Goal: Information Seeking & Learning: Learn about a topic

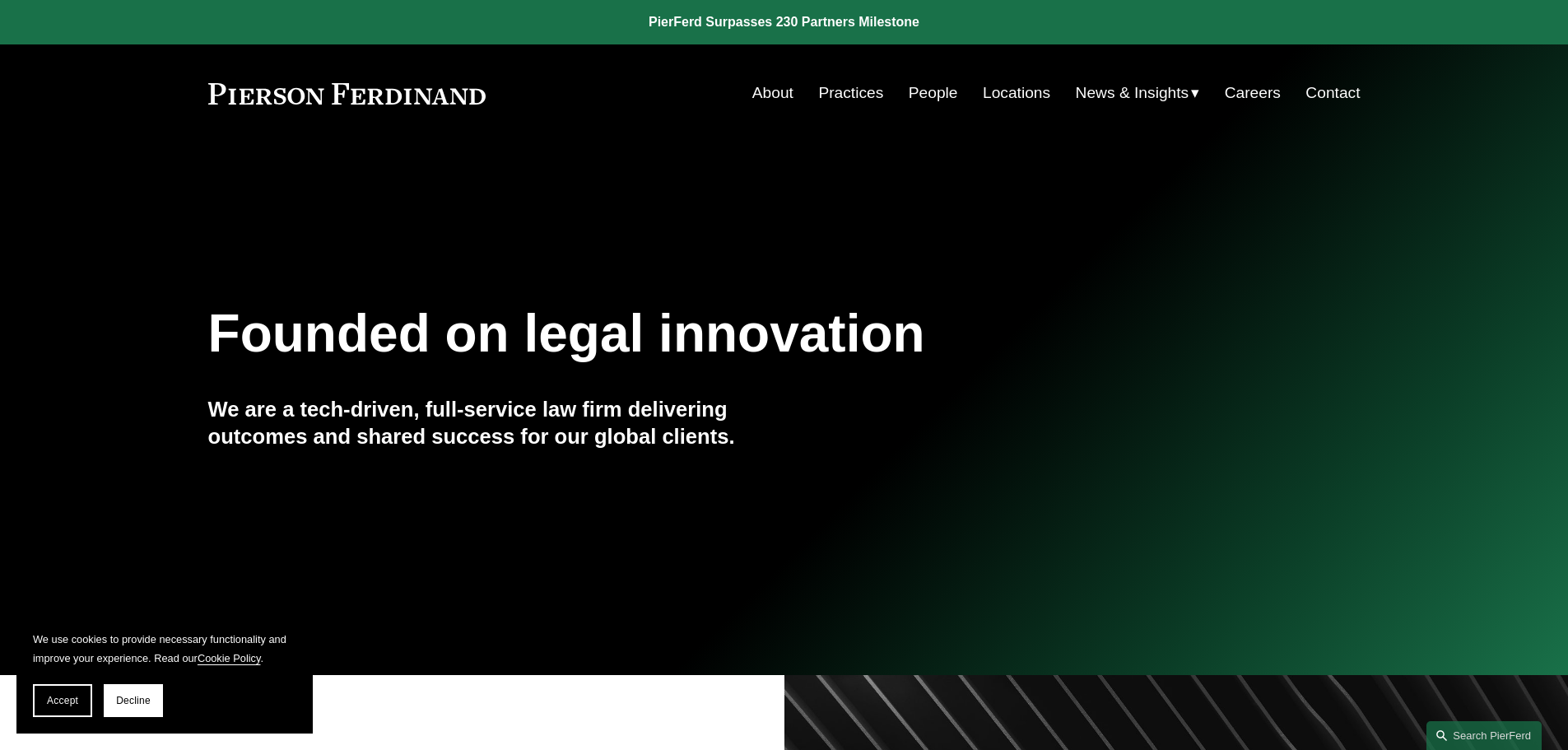
drag, startPoint x: 129, startPoint y: 696, endPoint x: 430, endPoint y: 582, distance: 321.9
click at [129, 696] on span "Decline" at bounding box center [133, 701] width 35 height 12
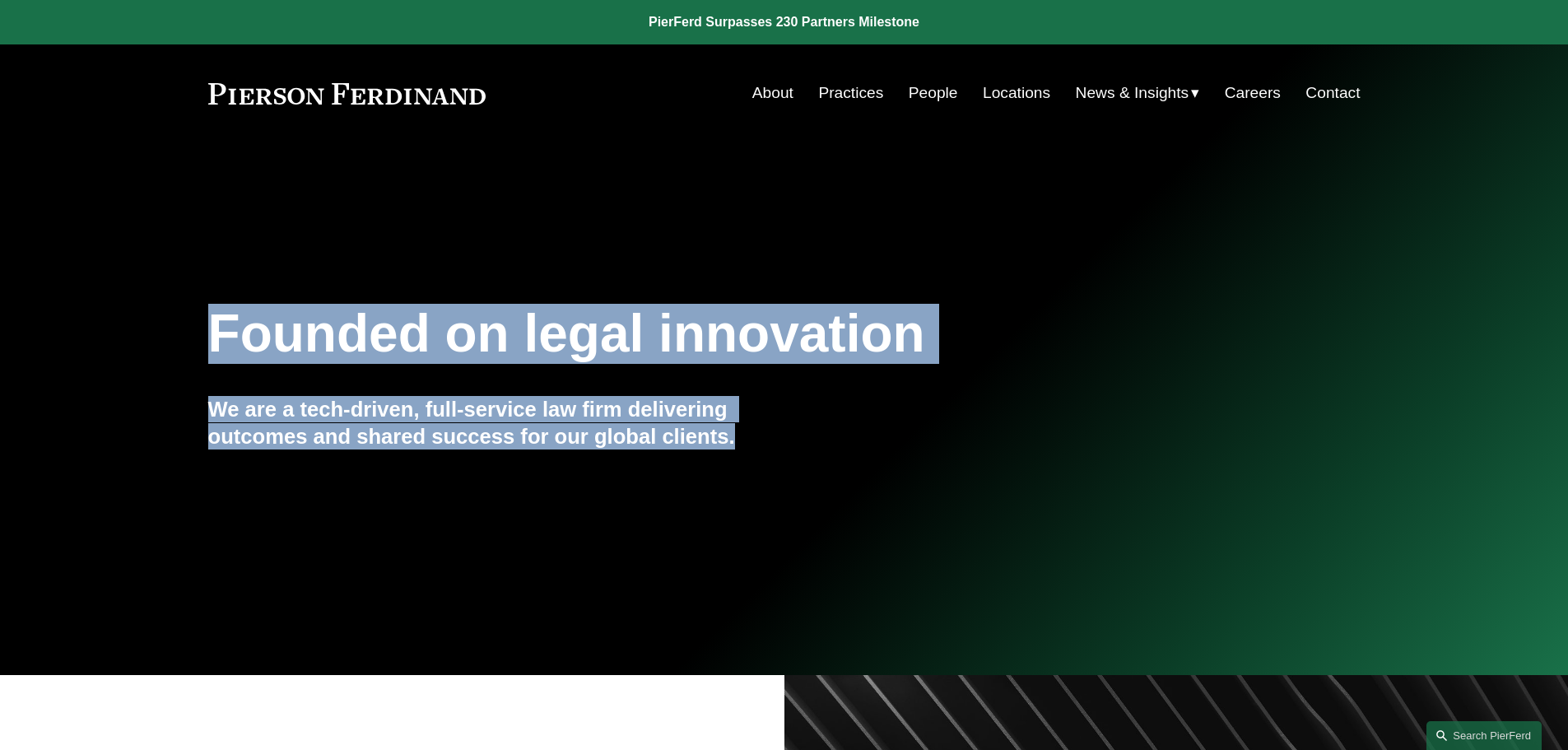
drag, startPoint x: 762, startPoint y: 439, endPoint x: 171, endPoint y: 325, distance: 601.9
click at [171, 325] on div "Founded on legal innovation We are a tech-driven, full-service law firm deliver…" at bounding box center [784, 409] width 1568 height 223
click at [844, 289] on div "Founded on legal innovation We are a tech-driven, full-service law firm deliver…" at bounding box center [784, 408] width 1568 height 505
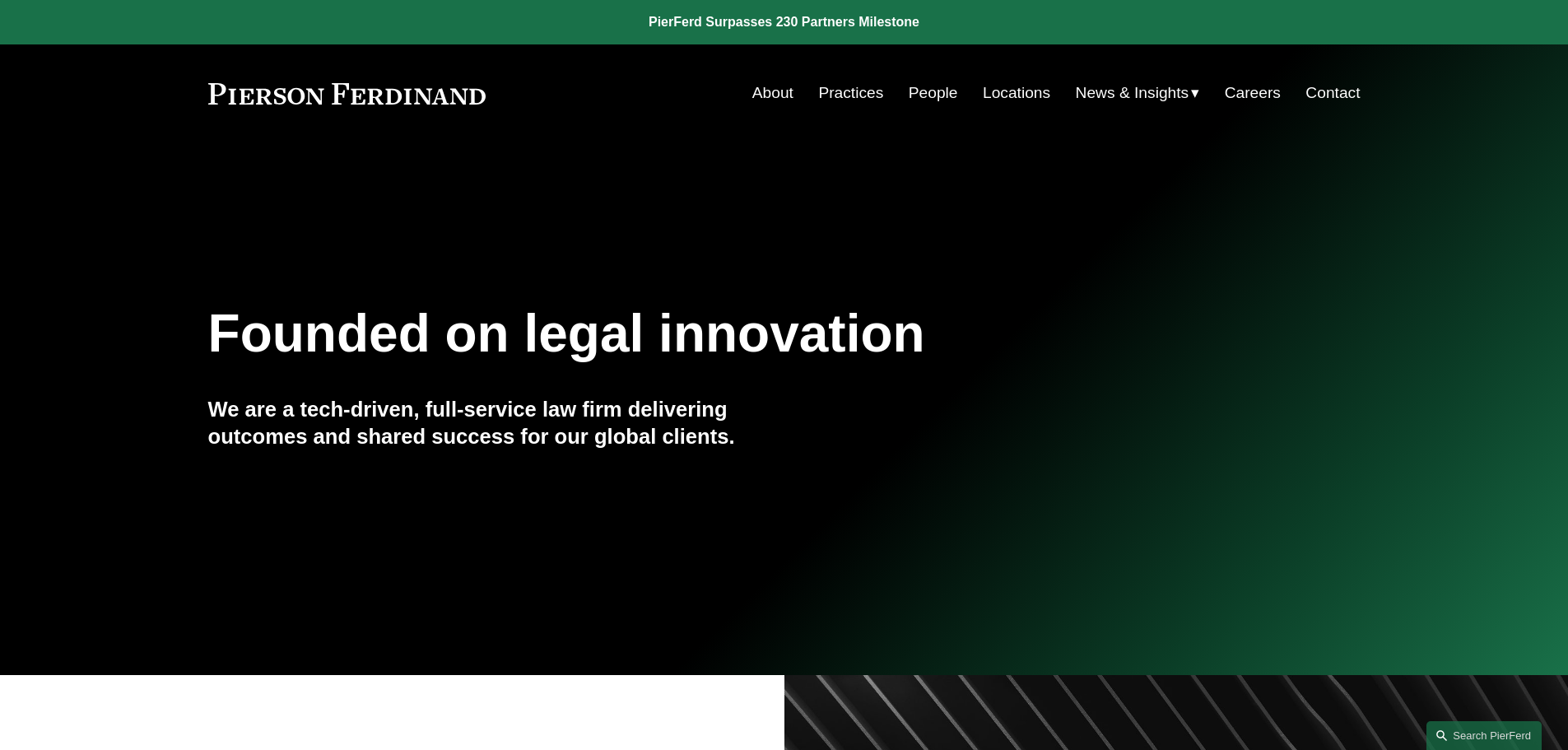
click at [772, 91] on link "About" at bounding box center [773, 93] width 42 height 31
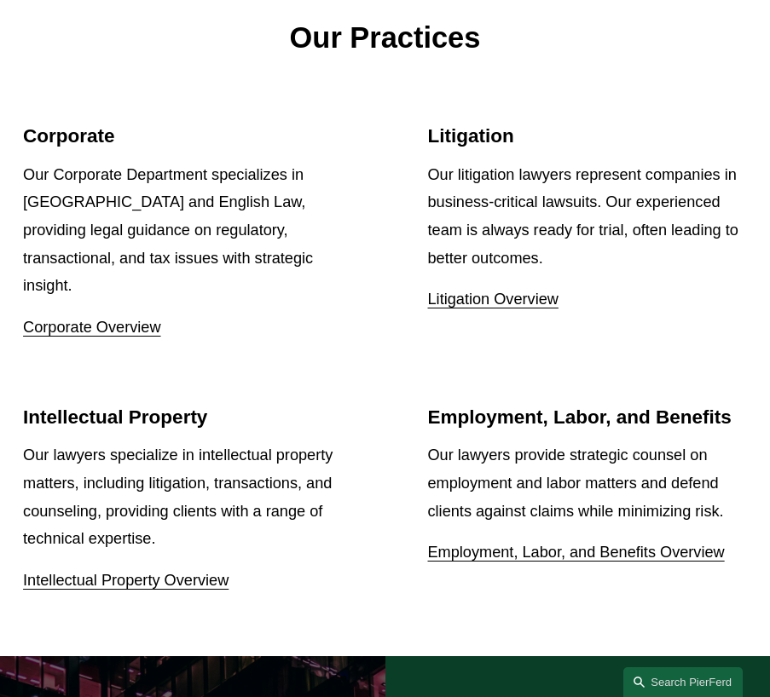
scroll to position [1704, 0]
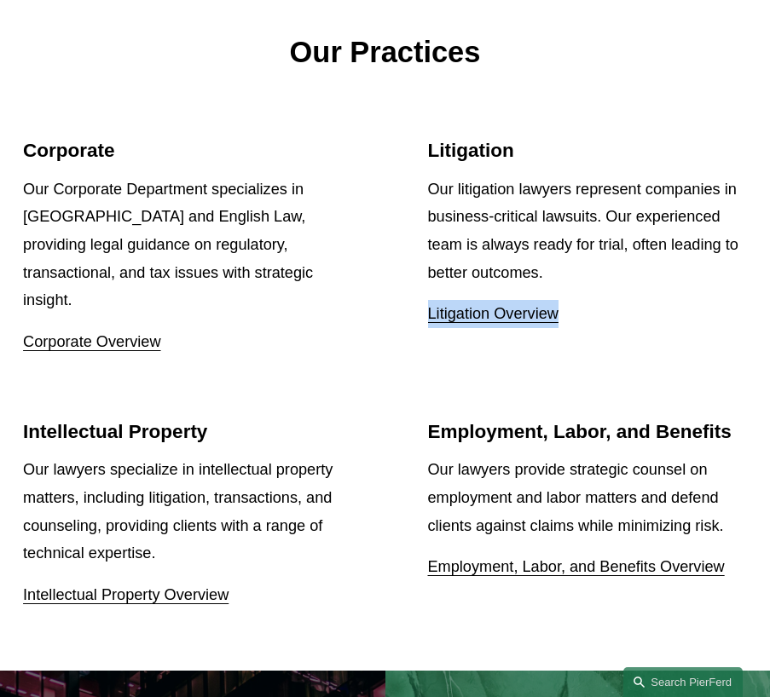
drag, startPoint x: 399, startPoint y: 335, endPoint x: 594, endPoint y: 298, distance: 198.6
click at [594, 298] on ul "Corporate Our Corporate Department specializes in US and English Law, providing…" at bounding box center [385, 374] width 770 height 470
click at [594, 300] on p "Litigation Overview" at bounding box center [587, 314] width 319 height 28
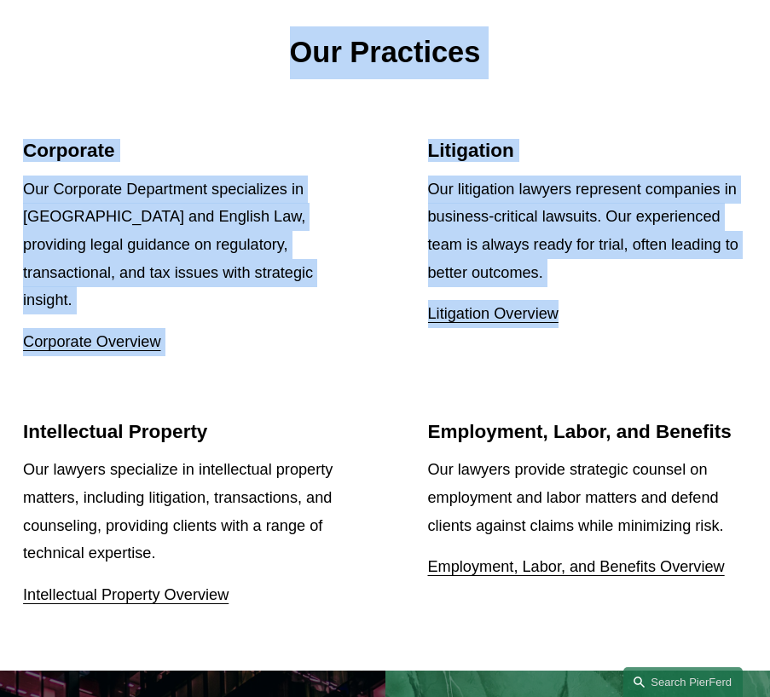
drag, startPoint x: 612, startPoint y: 308, endPoint x: 297, endPoint y: 40, distance: 412.9
click at [297, 40] on div "Our Practices Corporate Our Corporate Department specializes in US and English …" at bounding box center [385, 322] width 770 height 698
click at [297, 40] on p "Our Practices" at bounding box center [384, 52] width 723 height 53
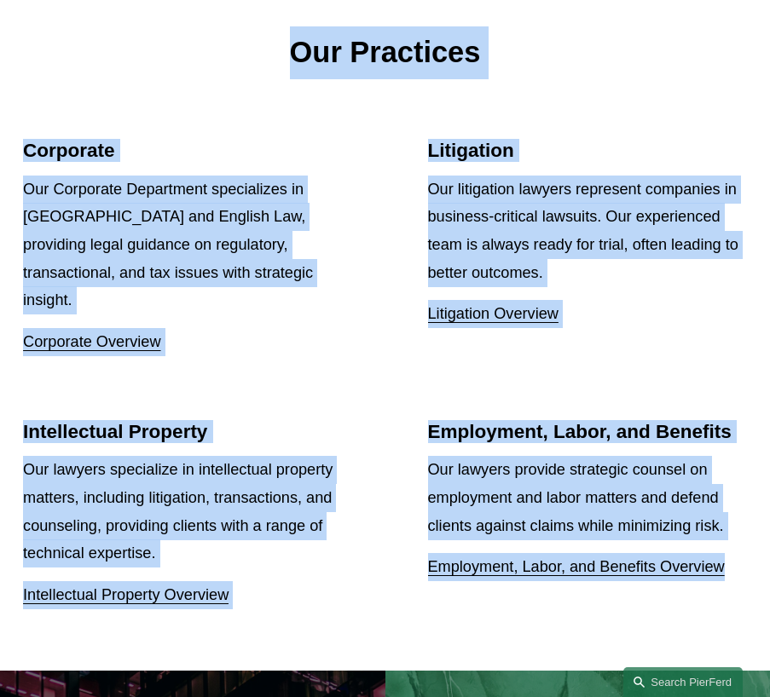
drag, startPoint x: 291, startPoint y: 41, endPoint x: 723, endPoint y: 539, distance: 659.7
click at [723, 539] on div "Our Practices Corporate Our Corporate Department specializes in US and English …" at bounding box center [385, 322] width 770 height 698
click at [591, 456] on p "Our lawyers provide strategic counsel on employment and labor matters and defen…" at bounding box center [587, 498] width 319 height 84
drag, startPoint x: 735, startPoint y: 527, endPoint x: 291, endPoint y: 50, distance: 651.8
click at [291, 50] on div "Our Practices Corporate Our Corporate Department specializes in US and English …" at bounding box center [385, 322] width 770 height 698
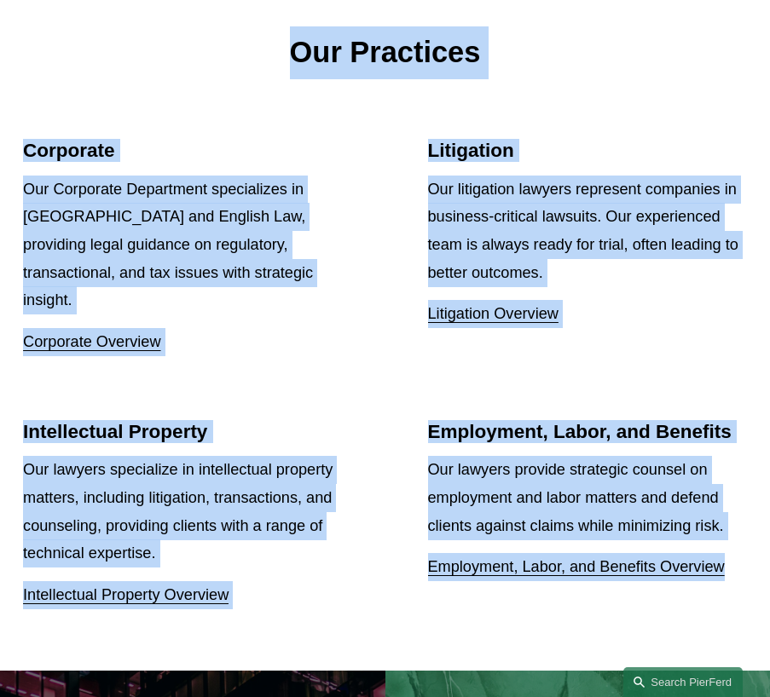
click at [291, 50] on p "Our Practices" at bounding box center [384, 52] width 723 height 53
drag, startPoint x: 291, startPoint y: 44, endPoint x: 730, endPoint y: 523, distance: 650.2
click at [730, 523] on div "Our Practices Corporate Our Corporate Department specializes in US and English …" at bounding box center [385, 322] width 770 height 698
click at [730, 553] on p "Employment, Labor, and Benefits Overview" at bounding box center [587, 567] width 319 height 28
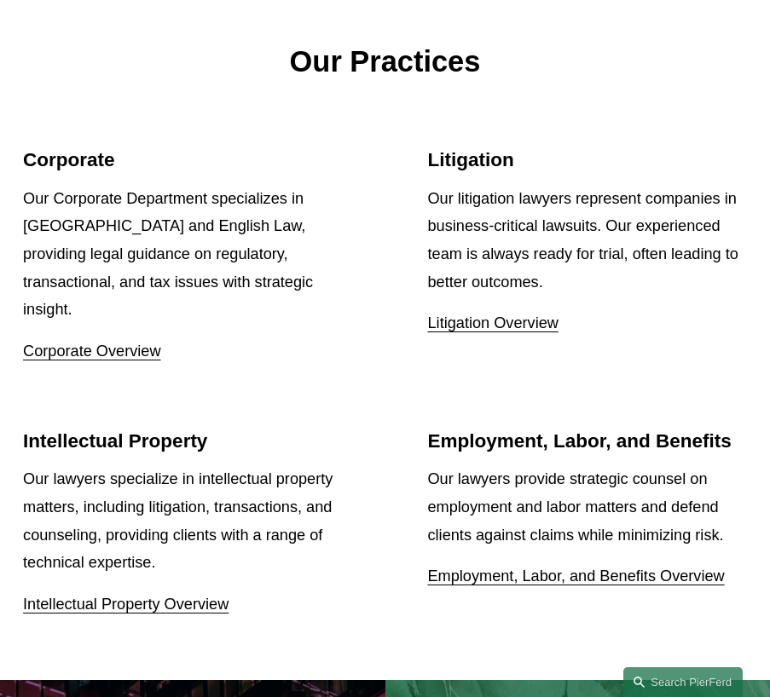
scroll to position [1698, 0]
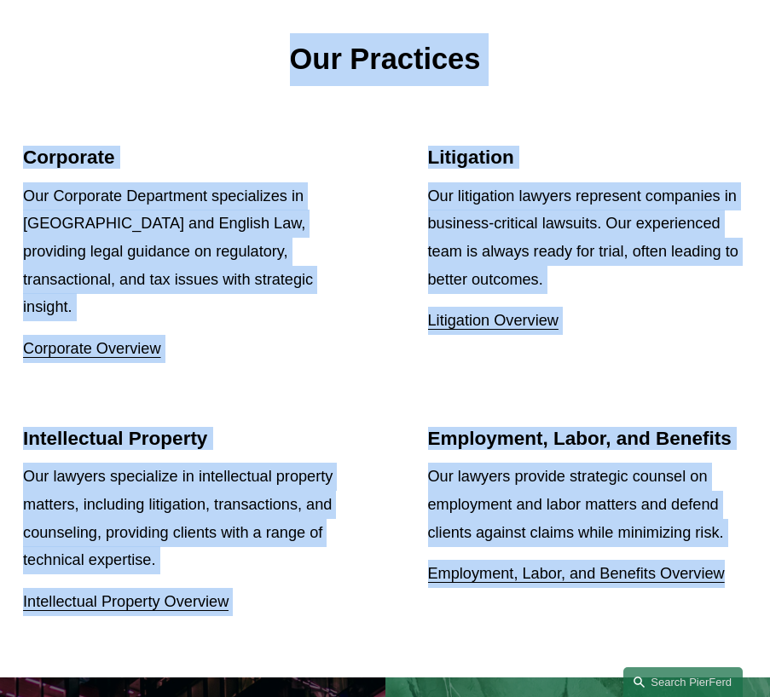
drag, startPoint x: 742, startPoint y: 540, endPoint x: 280, endPoint y: 26, distance: 690.9
click at [280, 26] on div "Our Practices Corporate Our Corporate Department specializes in US and English …" at bounding box center [385, 329] width 770 height 698
click at [291, 43] on p "Our Practices" at bounding box center [384, 59] width 723 height 53
drag, startPoint x: 284, startPoint y: 35, endPoint x: 738, endPoint y: 538, distance: 677.6
click at [738, 538] on div "Our Practices Corporate Our Corporate Department specializes in US and English …" at bounding box center [385, 329] width 770 height 698
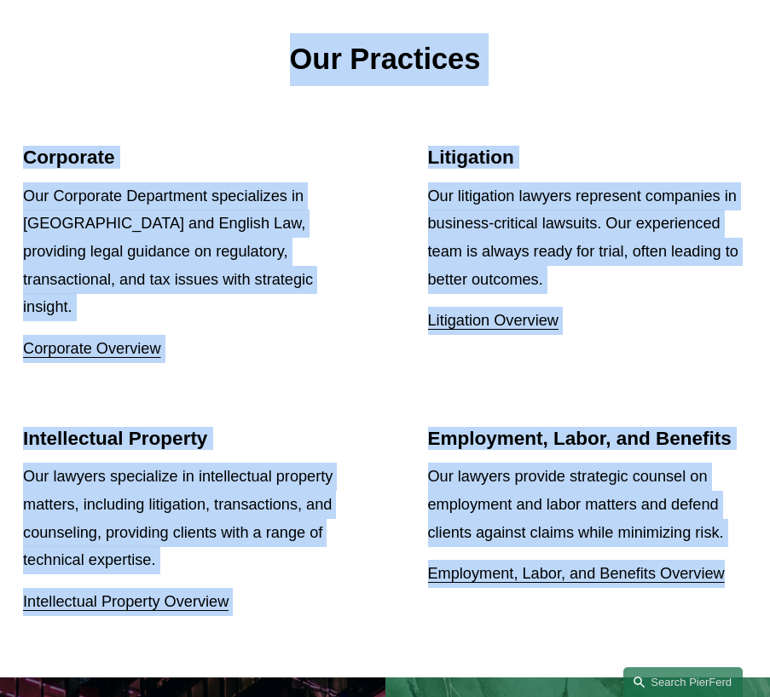
click at [738, 560] on p "Employment, Labor, and Benefits Overview" at bounding box center [587, 574] width 319 height 28
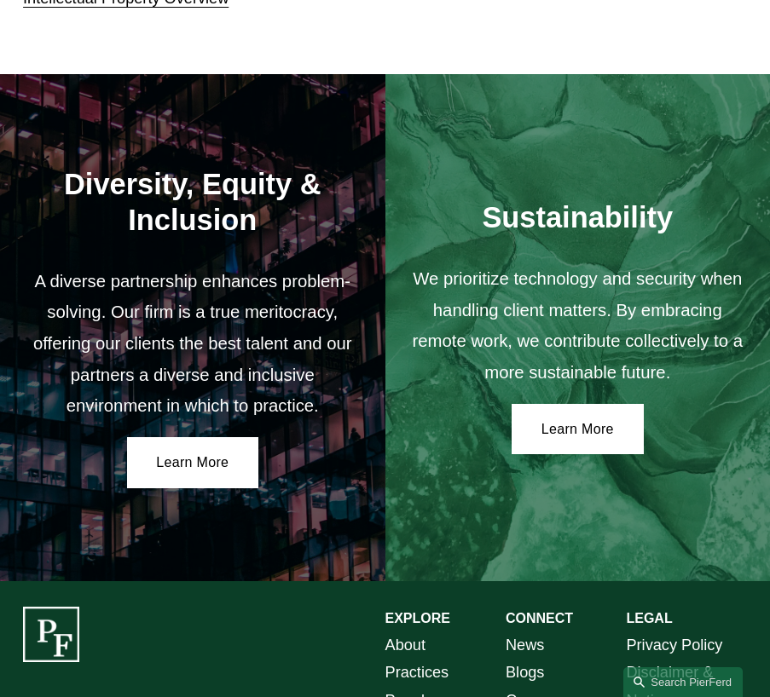
scroll to position [2464, 0]
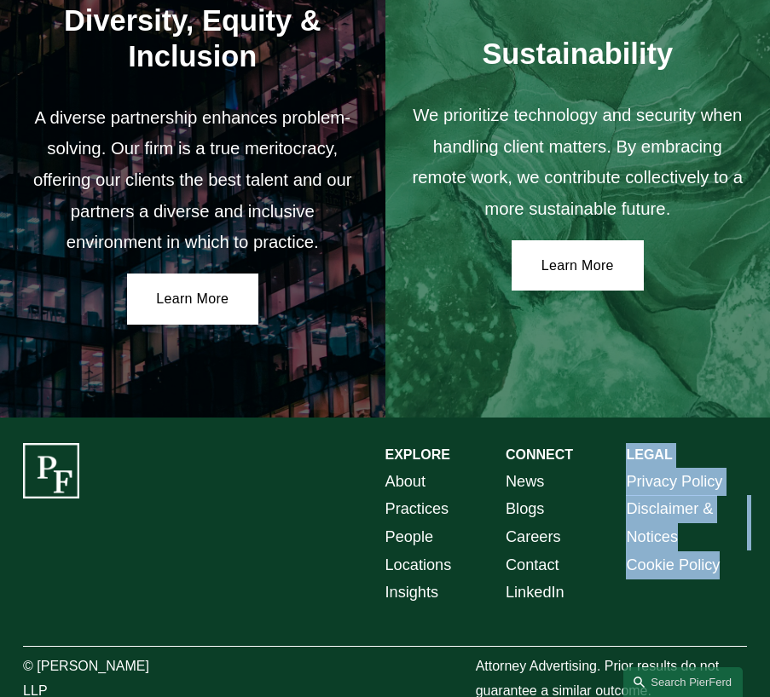
drag, startPoint x: 703, startPoint y: 576, endPoint x: 630, endPoint y: 562, distance: 74.5
click at [622, 565] on div "EXPLORE CONNECT About Practices People Locations Insights News Blogs Careers Co…" at bounding box center [385, 573] width 770 height 261
click at [630, 562] on div "EXPLORE CONNECT About Practices People Locations Insights News Blogs Careers Co…" at bounding box center [385, 573] width 770 height 261
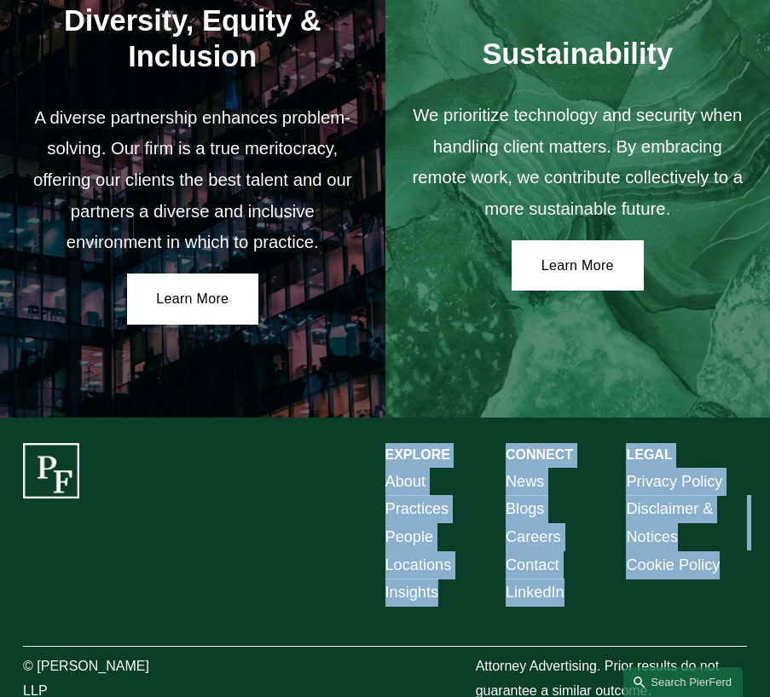
drag, startPoint x: 657, startPoint y: 560, endPoint x: 378, endPoint y: 412, distance: 315.7
click at [378, 443] on div "EXPLORE CONNECT About Practices People Locations Insights News Blogs Careers Co…" at bounding box center [385, 573] width 770 height 261
click at [372, 452] on div "EXPLORE CONNECT About Practices People Locations Insights News Blogs Careers Co…" at bounding box center [385, 573] width 770 height 261
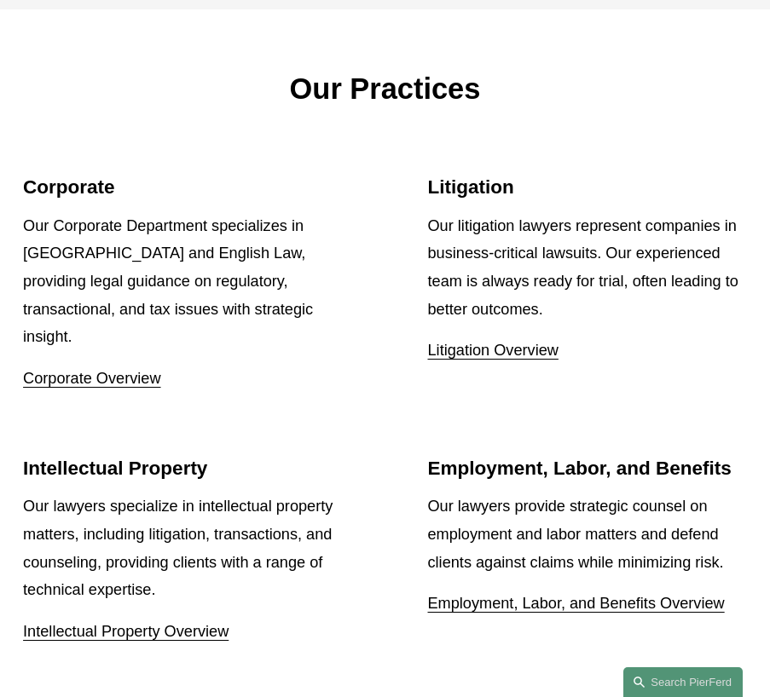
scroll to position [1698, 0]
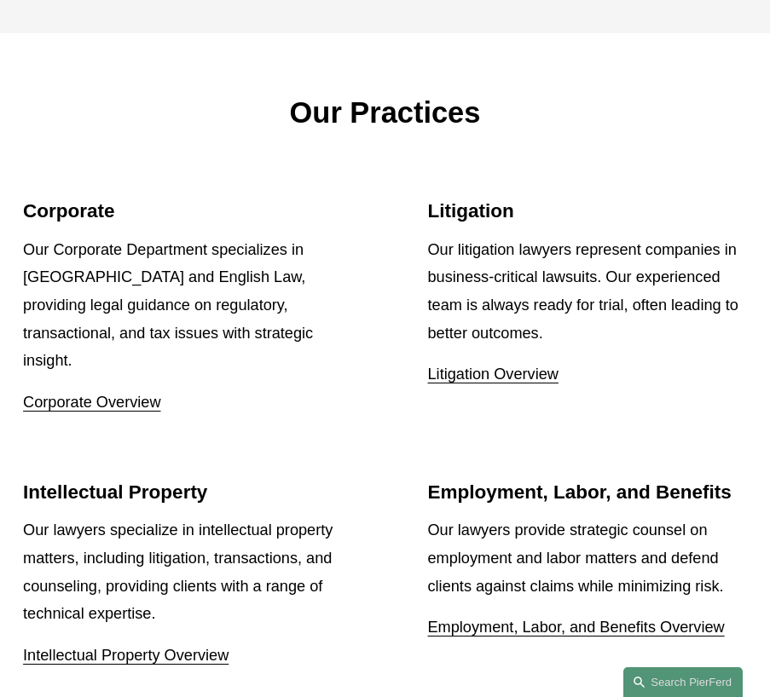
drag, startPoint x: 385, startPoint y: 403, endPoint x: 384, endPoint y: 377, distance: 26.4
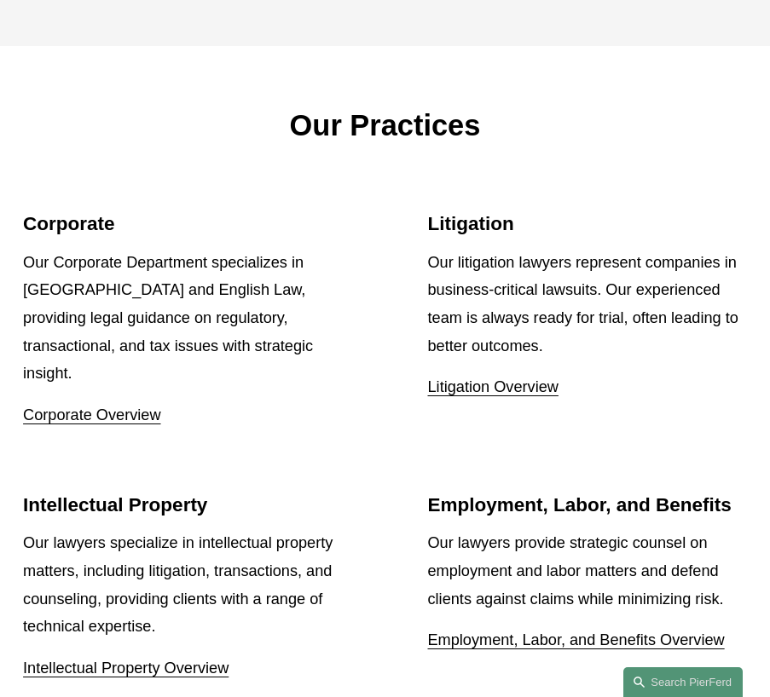
scroll to position [1628, 0]
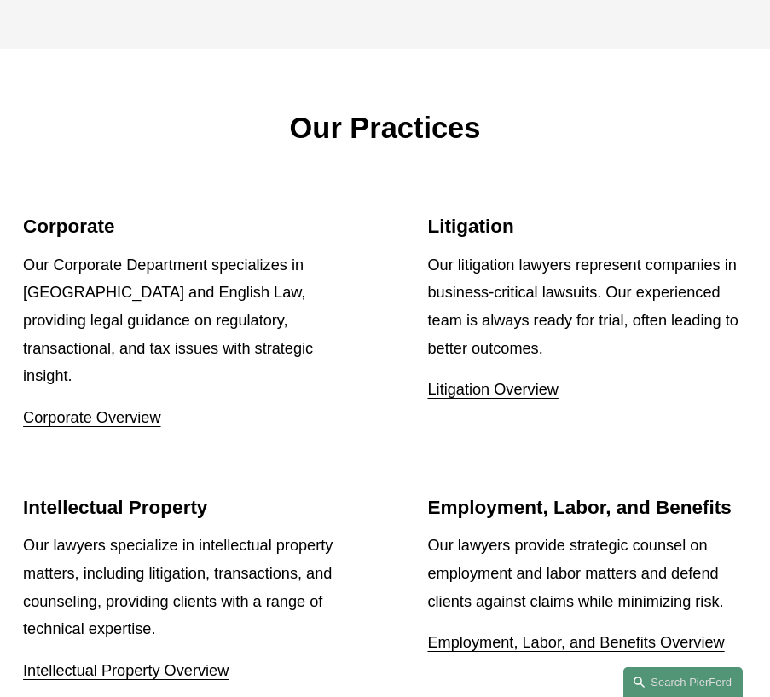
drag, startPoint x: 384, startPoint y: 377, endPoint x: 383, endPoint y: 360, distance: 16.2
drag, startPoint x: 387, startPoint y: 349, endPoint x: 389, endPoint y: 337, distance: 11.4
click at [389, 337] on ul "Corporate Our Corporate Department specializes in US and English Law, providing…" at bounding box center [385, 450] width 770 height 470
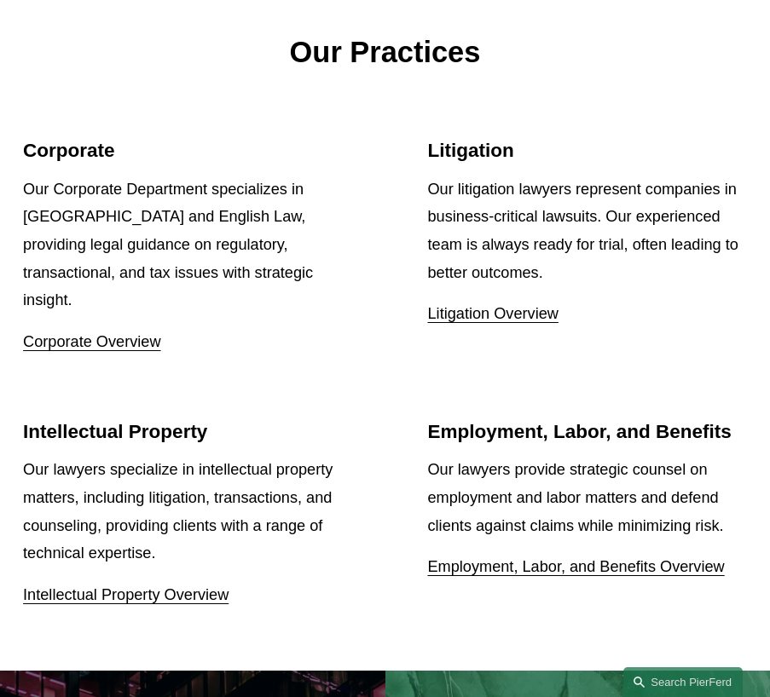
scroll to position [1619, 0]
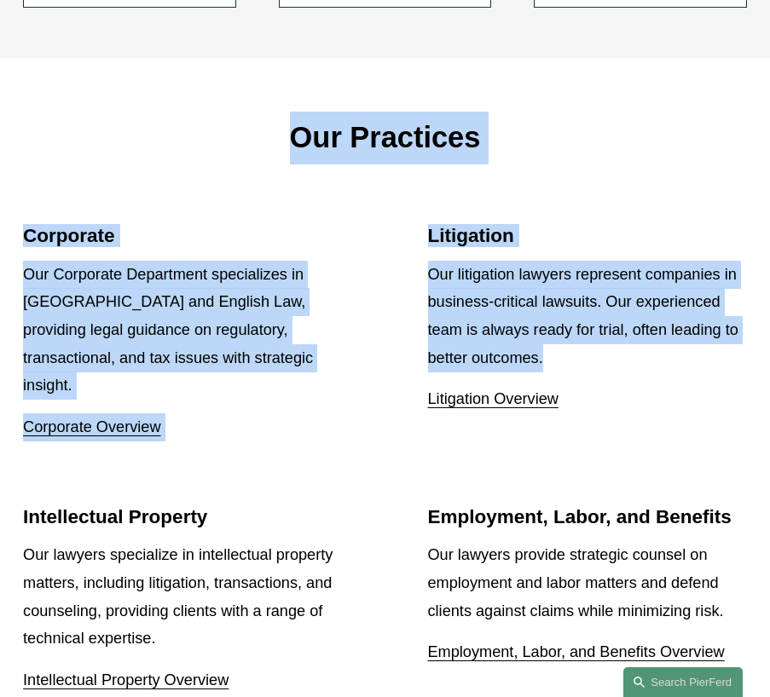
drag, startPoint x: 412, startPoint y: 431, endPoint x: 291, endPoint y: 131, distance: 323.5
click at [291, 131] on div "Our Practices Corporate Our Corporate Department specializes in US and English …" at bounding box center [385, 407] width 770 height 698
click at [302, 130] on p "Our Practices" at bounding box center [384, 138] width 723 height 53
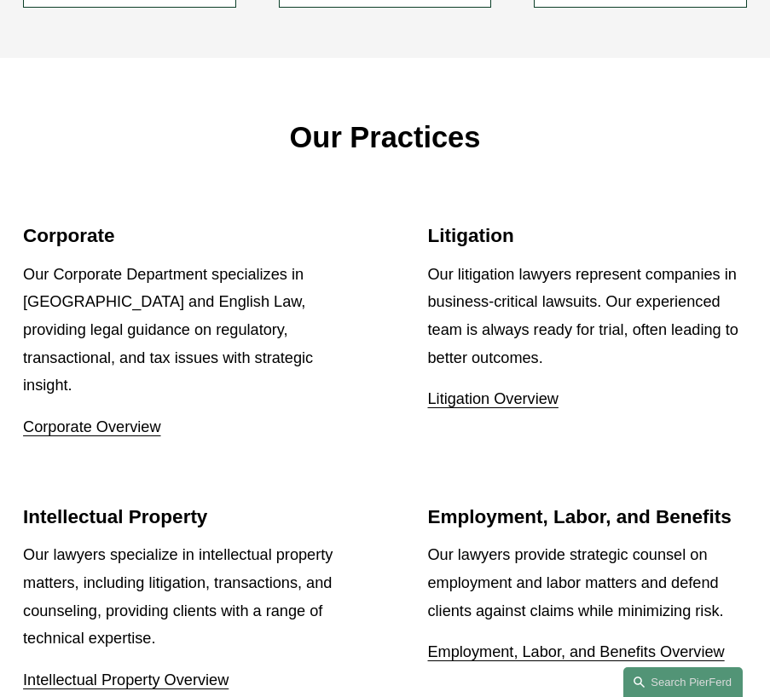
drag, startPoint x: 297, startPoint y: 130, endPoint x: 280, endPoint y: 132, distance: 16.4
click at [280, 132] on p "Our Practices" at bounding box center [384, 138] width 723 height 53
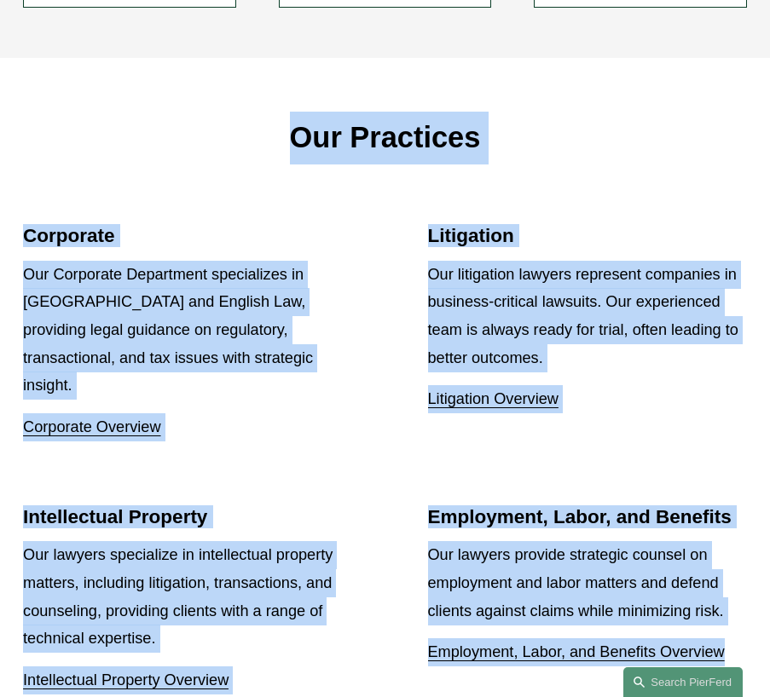
drag, startPoint x: 732, startPoint y: 616, endPoint x: 294, endPoint y: 138, distance: 648.4
click at [294, 138] on div "Our Practices Corporate Our Corporate Department specializes in US and English …" at bounding box center [385, 407] width 770 height 698
click at [294, 130] on p "Our Practices" at bounding box center [384, 138] width 723 height 53
drag, startPoint x: 294, startPoint y: 126, endPoint x: 723, endPoint y: 620, distance: 654.1
click at [723, 620] on div "Our Practices Corporate Our Corporate Department specializes in US and English …" at bounding box center [385, 407] width 770 height 698
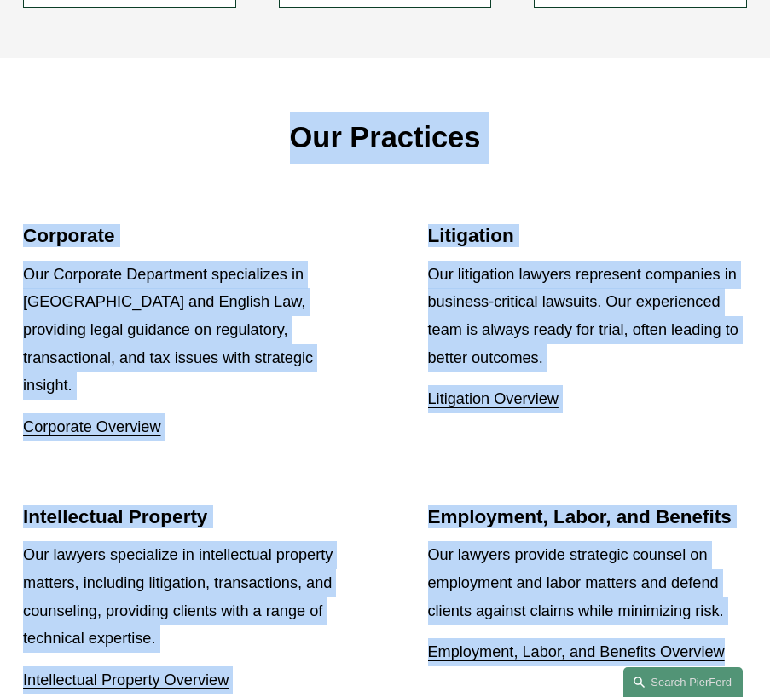
click at [723, 643] on link "Employment, Labor, and Benefits Overview" at bounding box center [576, 651] width 297 height 17
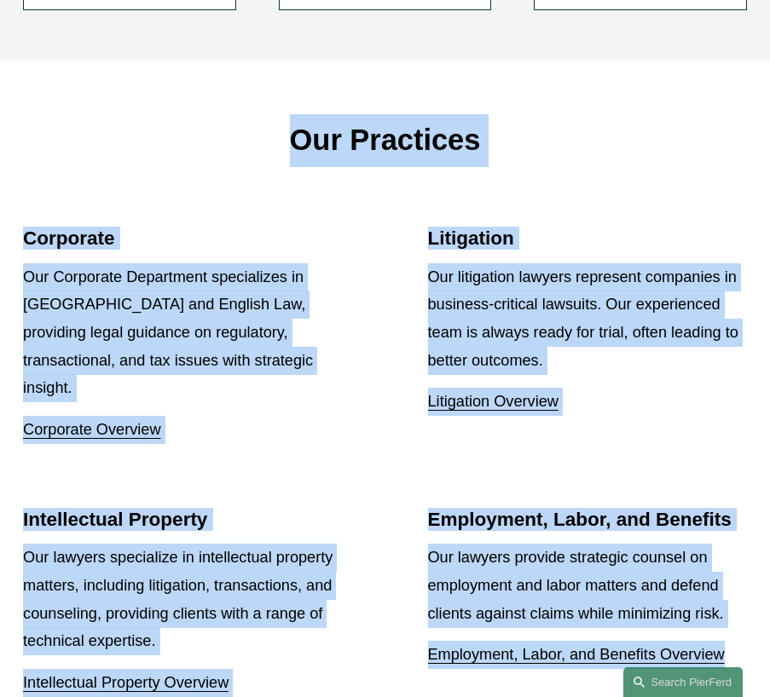
click at [704, 587] on p "Our lawyers provide strategic counsel on employment and labor matters and defen…" at bounding box center [587, 586] width 319 height 84
drag, startPoint x: 736, startPoint y: 614, endPoint x: 283, endPoint y: 149, distance: 649.0
click at [283, 149] on div "Our Practices Corporate Our Corporate Department specializes in US and English …" at bounding box center [385, 410] width 770 height 698
click at [285, 141] on p "Our Practices" at bounding box center [384, 140] width 723 height 53
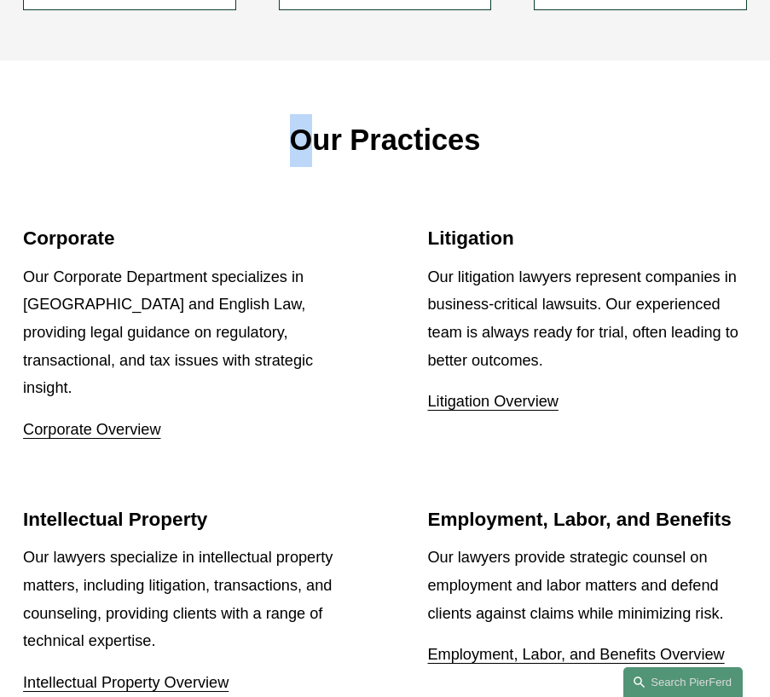
drag, startPoint x: 297, startPoint y: 130, endPoint x: 308, endPoint y: 124, distance: 13.0
click at [308, 124] on p "Our Practices" at bounding box center [384, 140] width 723 height 53
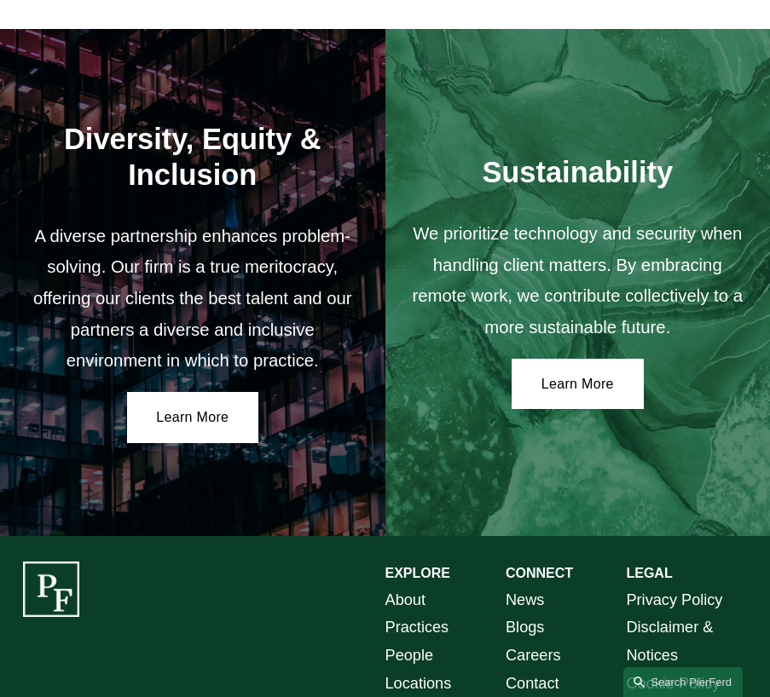
scroll to position [2464, 0]
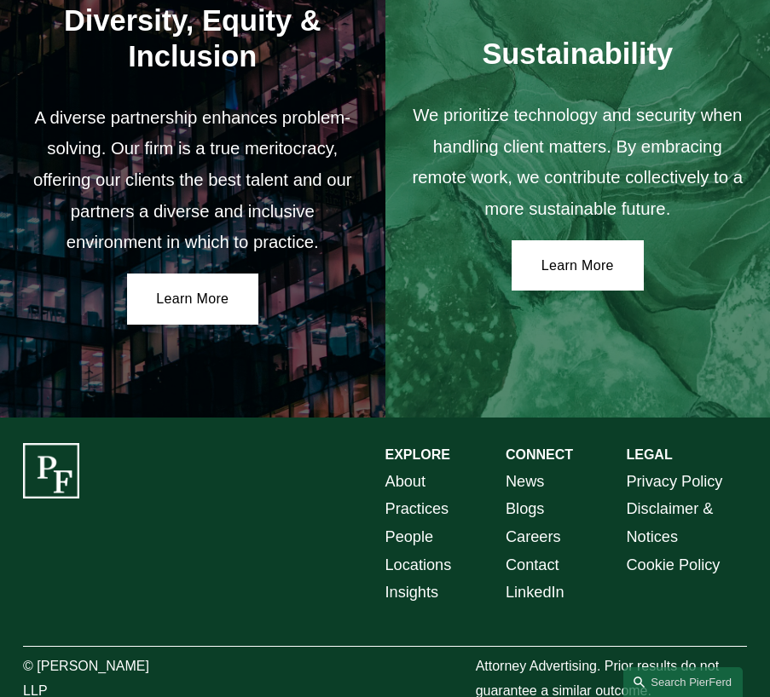
click at [393, 468] on link "About" at bounding box center [405, 482] width 40 height 28
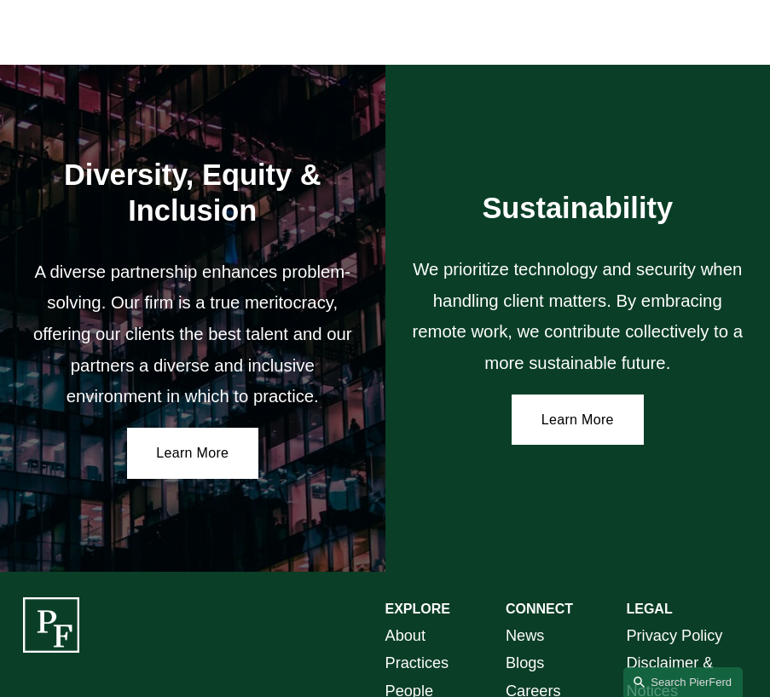
scroll to position [2464, 0]
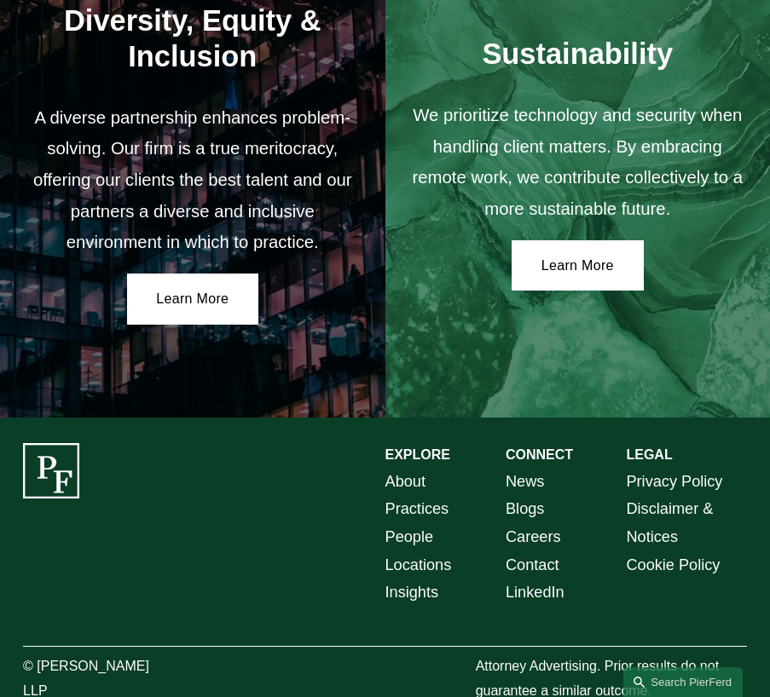
click at [408, 523] on link "People" at bounding box center [409, 537] width 49 height 28
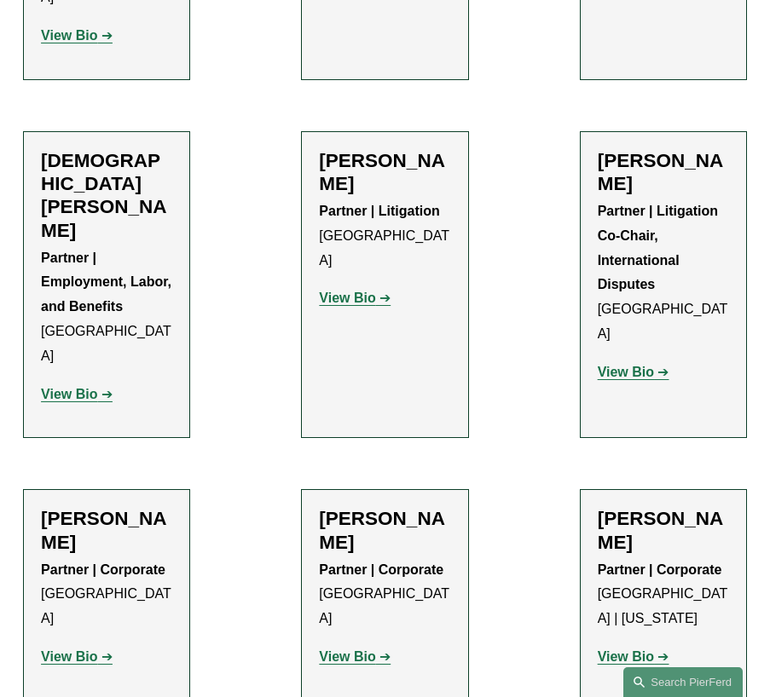
scroll to position [6391, 0]
